Goal: Information Seeking & Learning: Check status

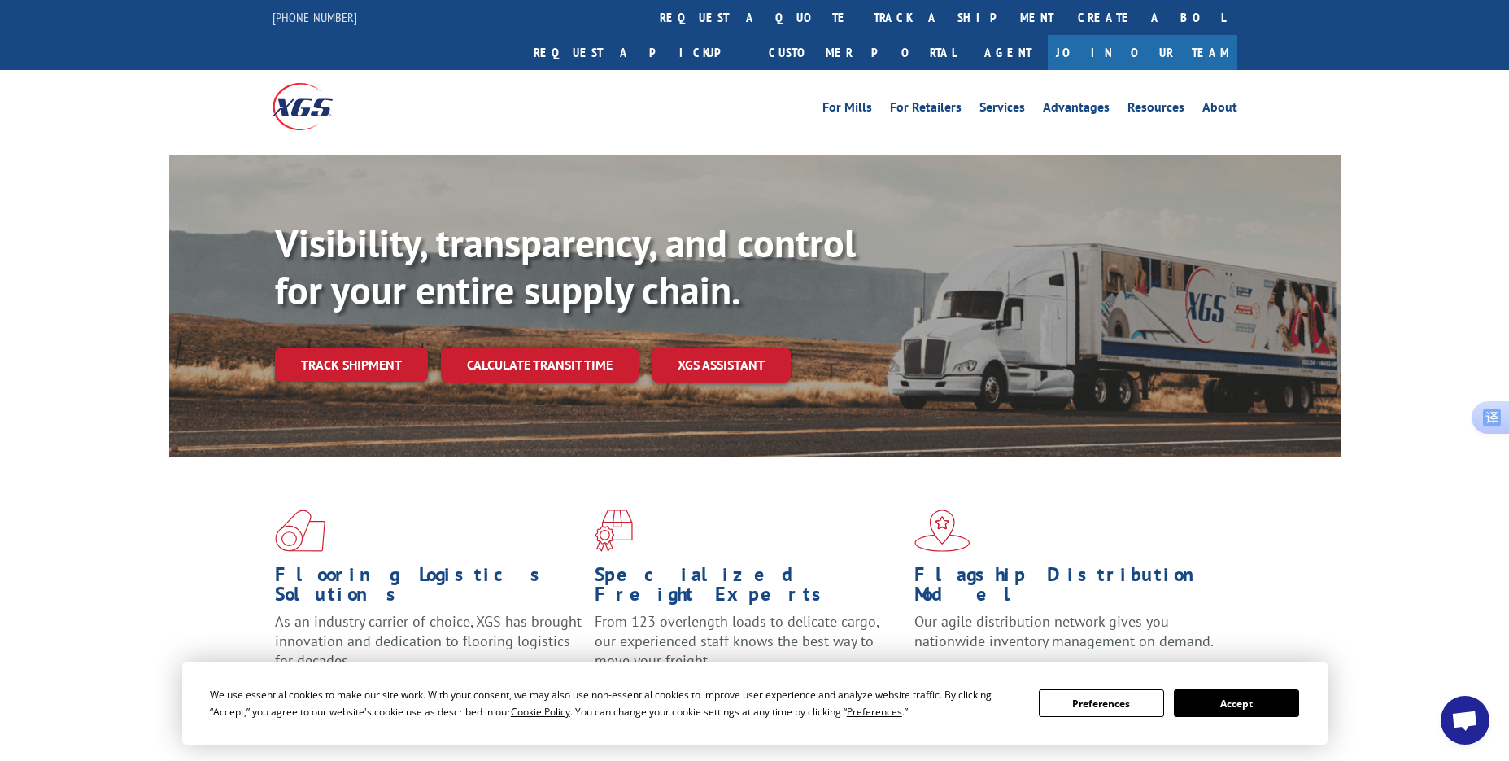
drag, startPoint x: 353, startPoint y: 331, endPoint x: 435, endPoint y: 331, distance: 81.4
click at [353, 347] on link "Track shipment" at bounding box center [351, 364] width 153 height 34
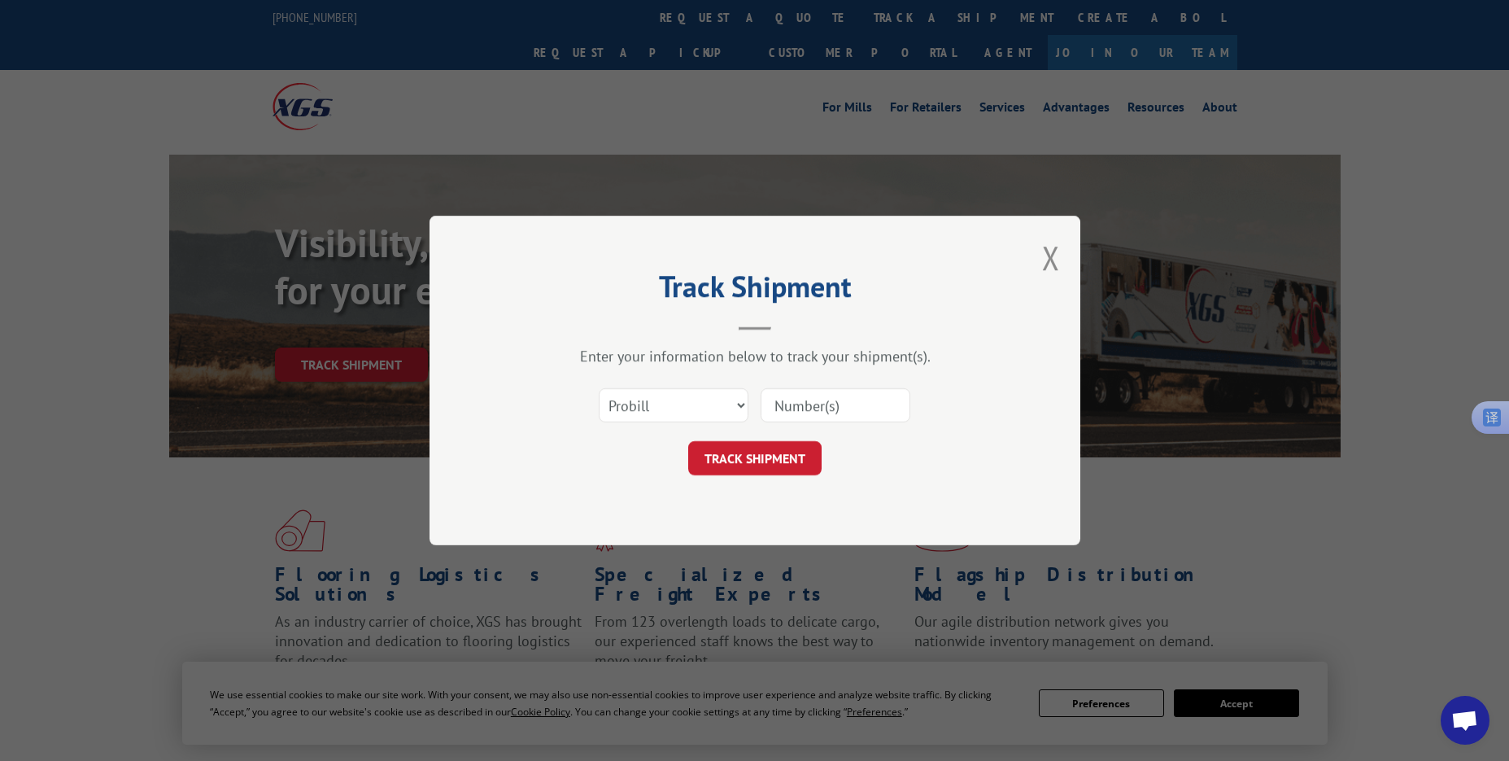
click at [810, 412] on input at bounding box center [836, 405] width 150 height 34
paste input "17501753"
type input "17501753"
click at [724, 456] on button "TRACK SHIPMENT" at bounding box center [754, 458] width 133 height 34
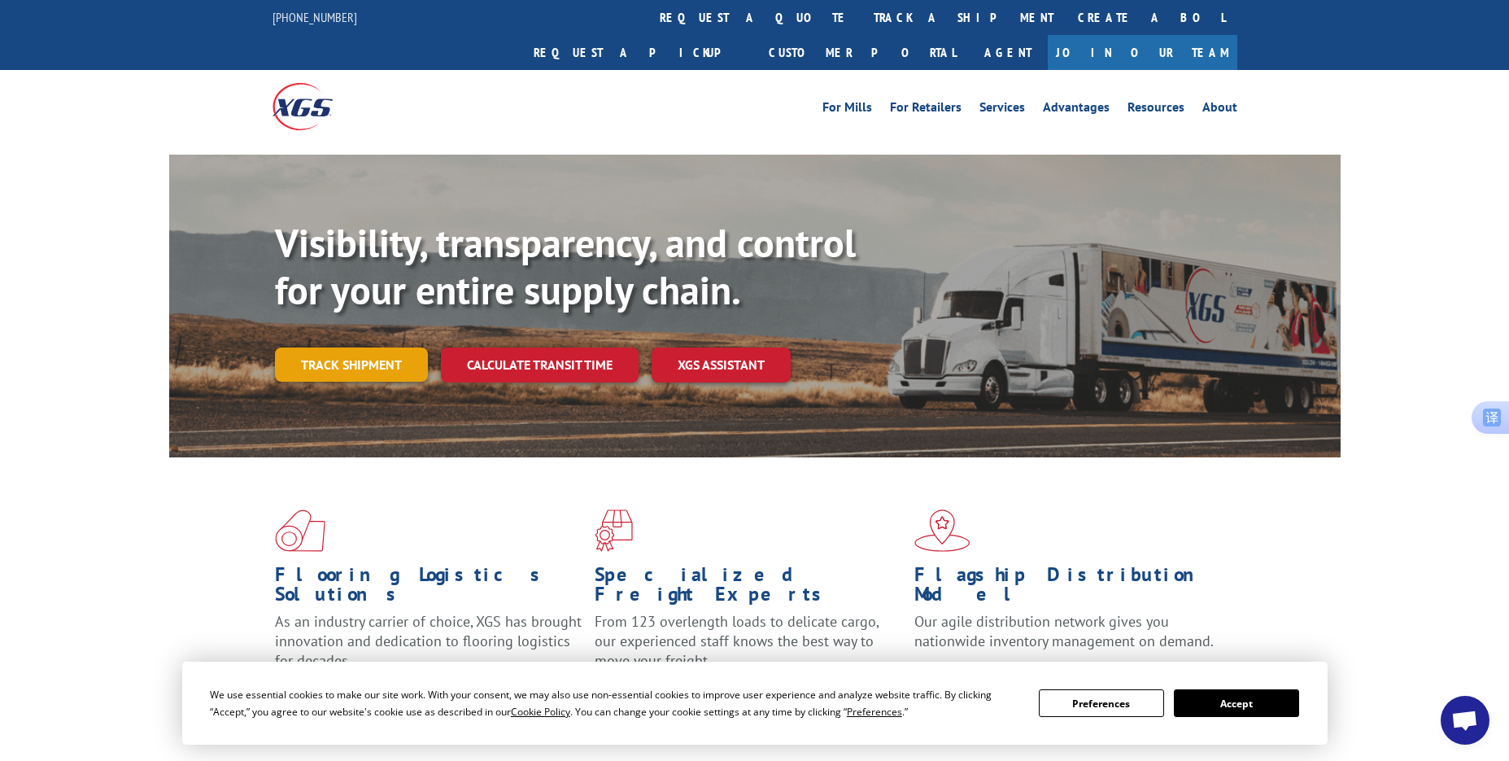
click at [366, 347] on link "Track shipment" at bounding box center [351, 364] width 153 height 34
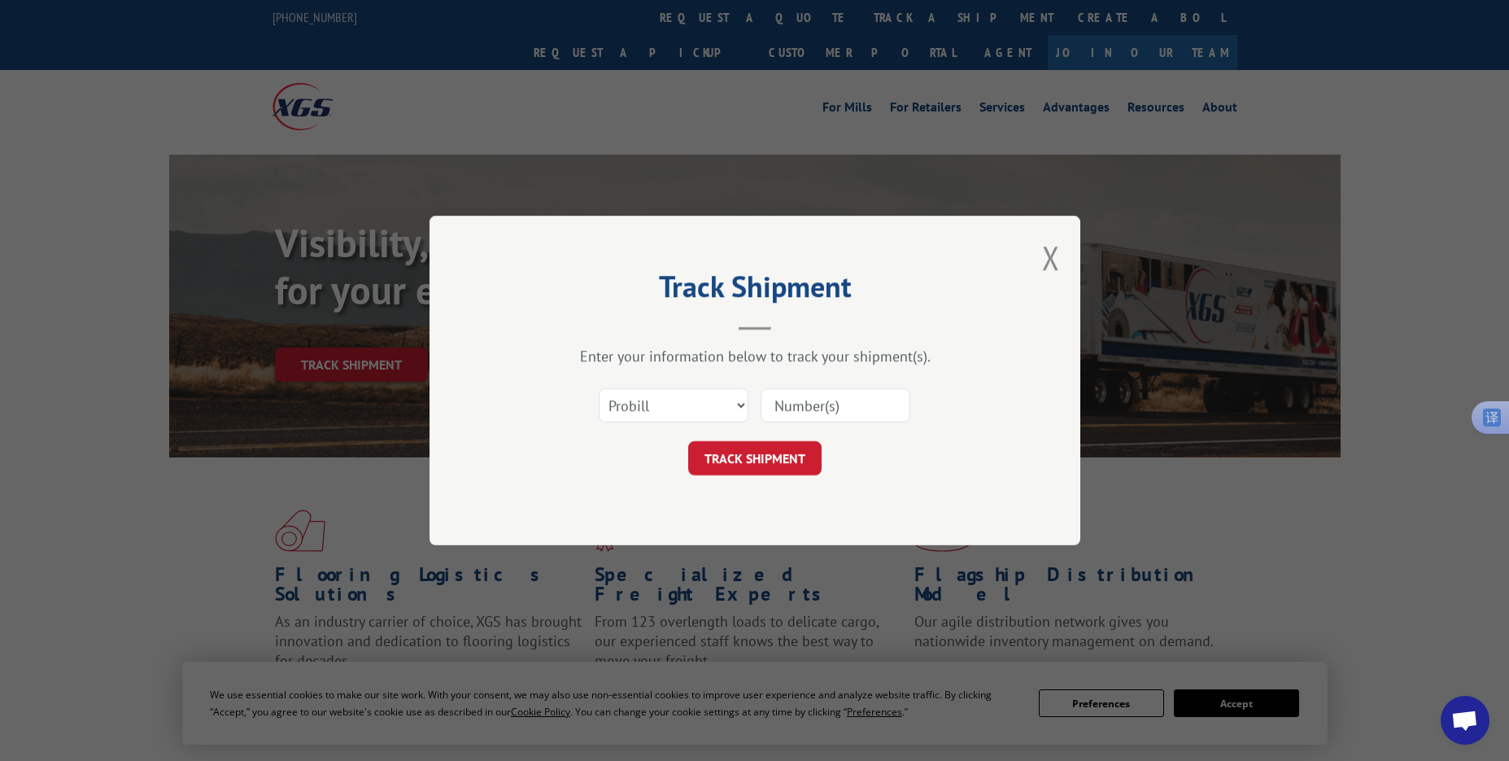
click at [802, 409] on input at bounding box center [836, 405] width 150 height 34
paste input "17496949"
type input "17496949"
click at [748, 450] on button "TRACK SHIPMENT" at bounding box center [754, 458] width 133 height 34
